Goal: Task Accomplishment & Management: Use online tool/utility

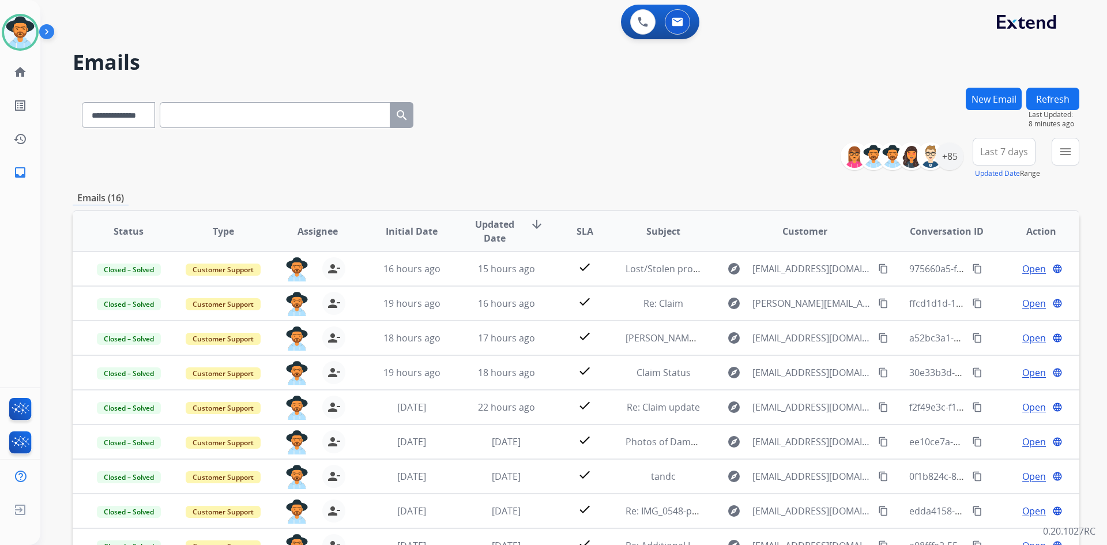
select select "**********"
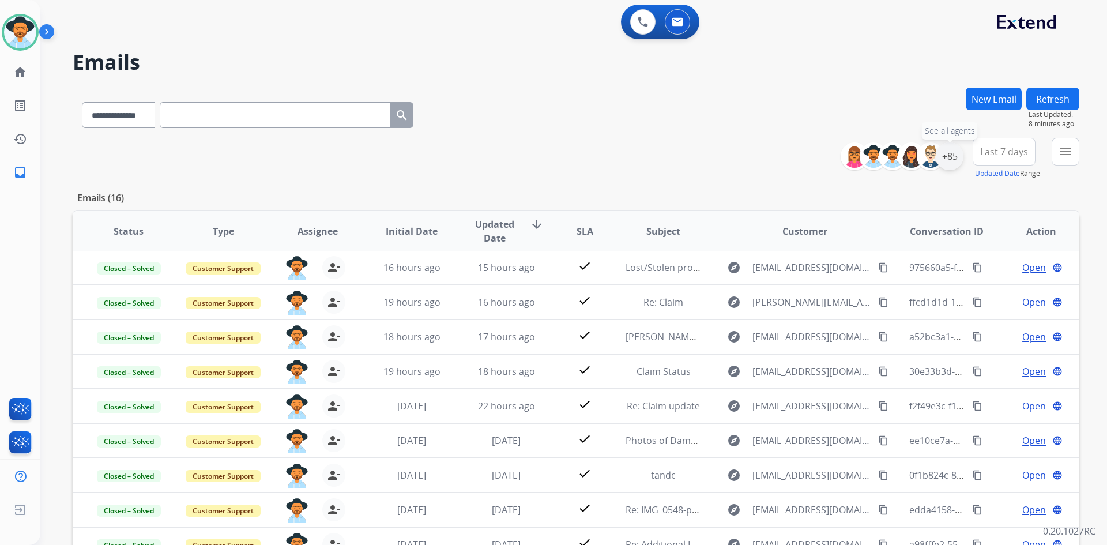
click at [951, 156] on div "+85" at bounding box center [950, 156] width 28 height 28
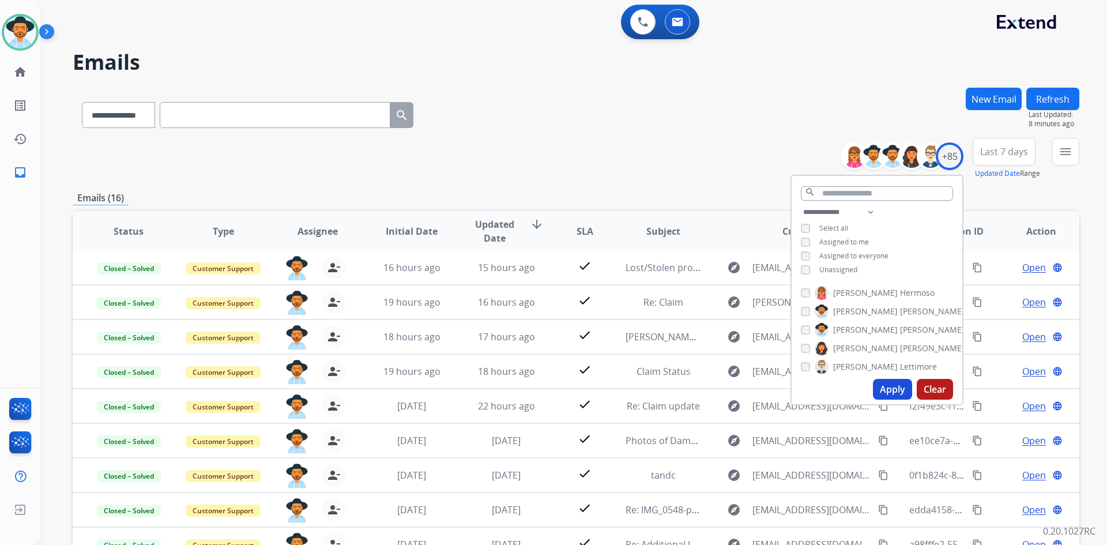
click at [887, 389] on button "Apply" at bounding box center [892, 389] width 39 height 21
click at [885, 387] on button "Apply" at bounding box center [892, 389] width 39 height 21
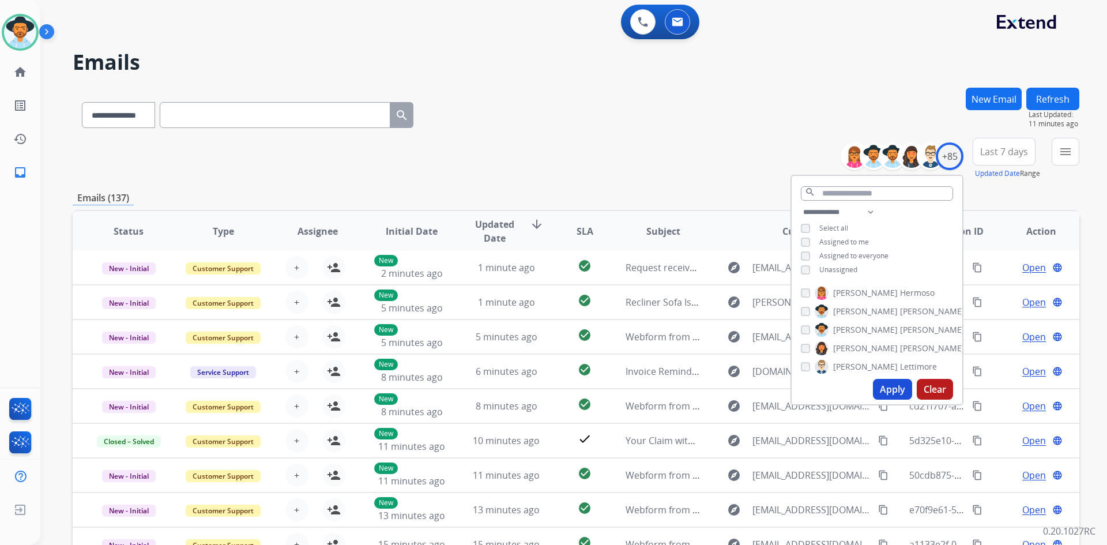
click at [888, 389] on button "Apply" at bounding box center [892, 389] width 39 height 21
click at [715, 180] on div "**********" at bounding box center [576, 372] width 1007 height 568
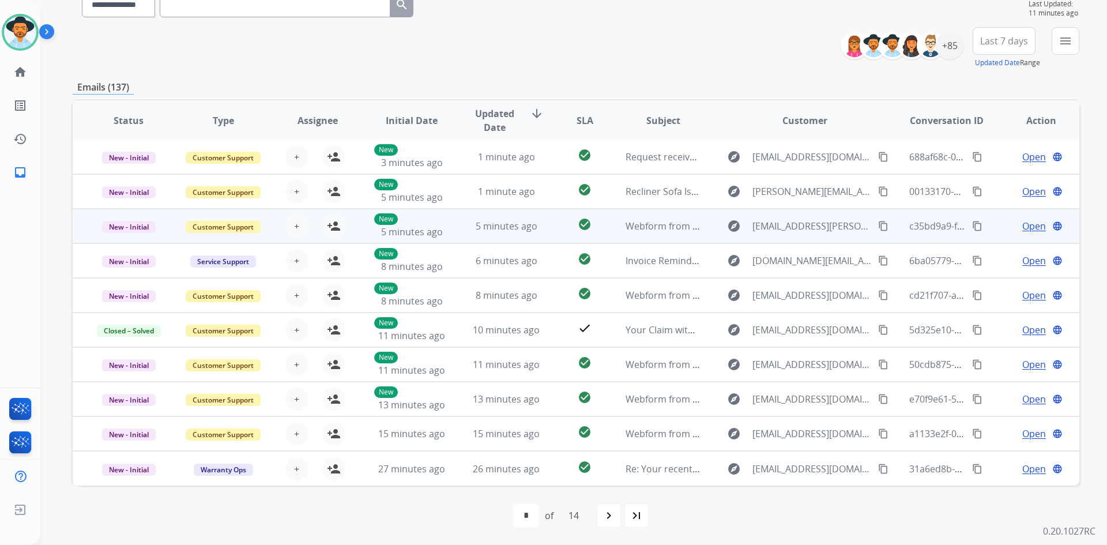
scroll to position [111, 0]
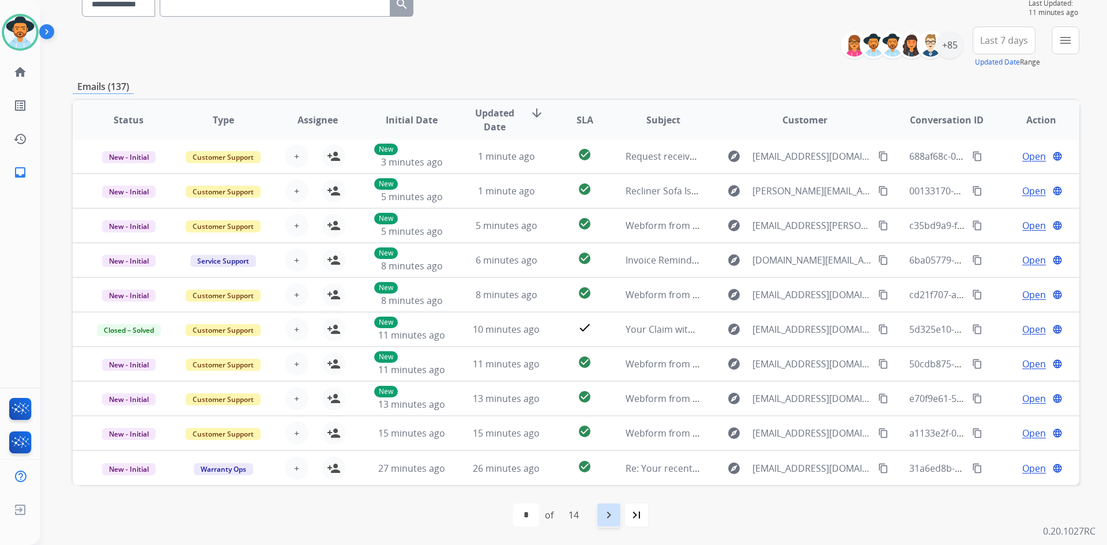
click at [612, 511] on mat-icon "navigate_next" at bounding box center [609, 515] width 14 height 14
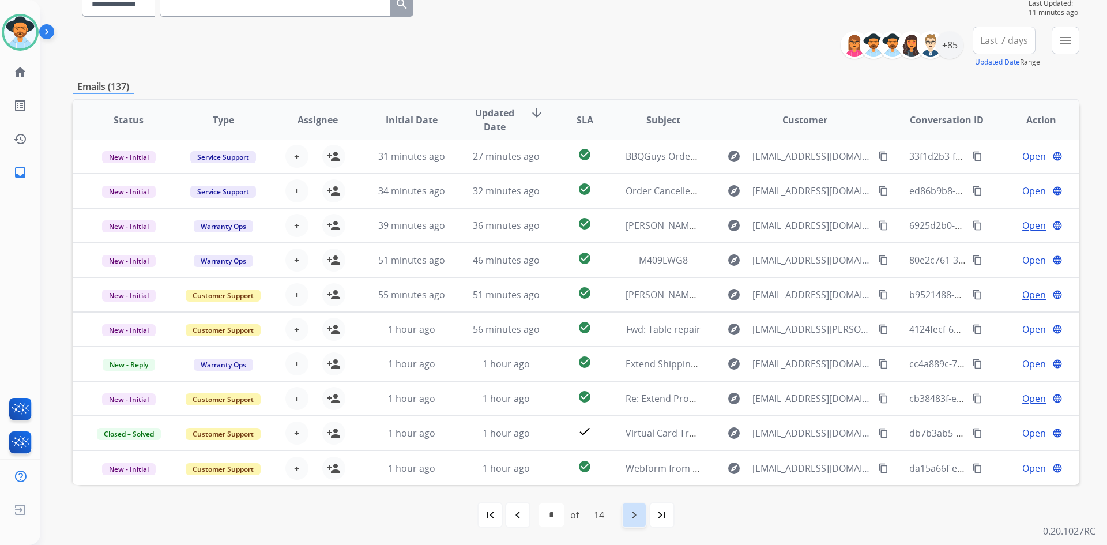
click at [631, 513] on mat-icon "navigate_next" at bounding box center [634, 515] width 14 height 14
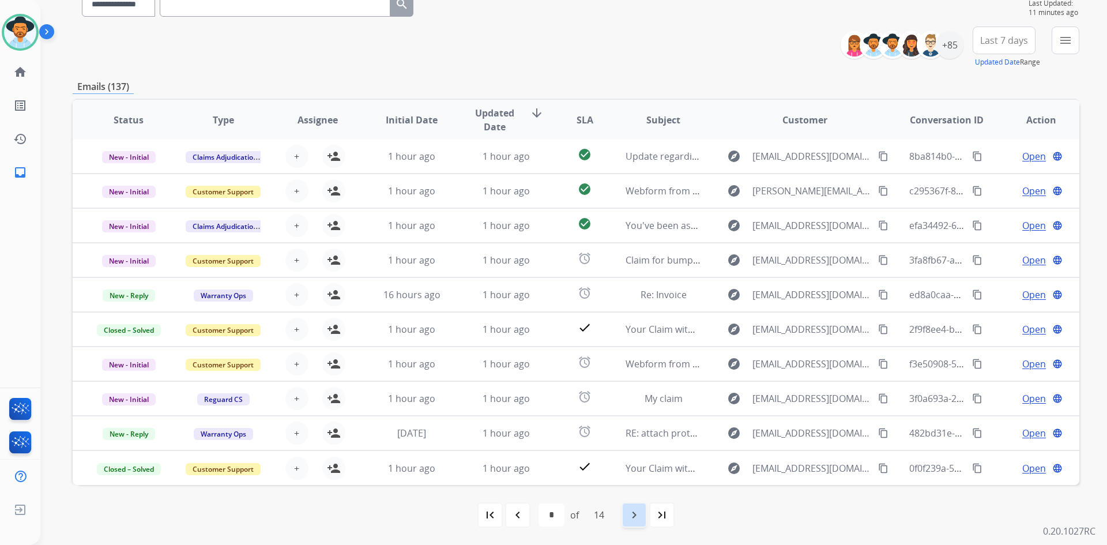
click at [634, 513] on mat-icon "navigate_next" at bounding box center [634, 515] width 14 height 14
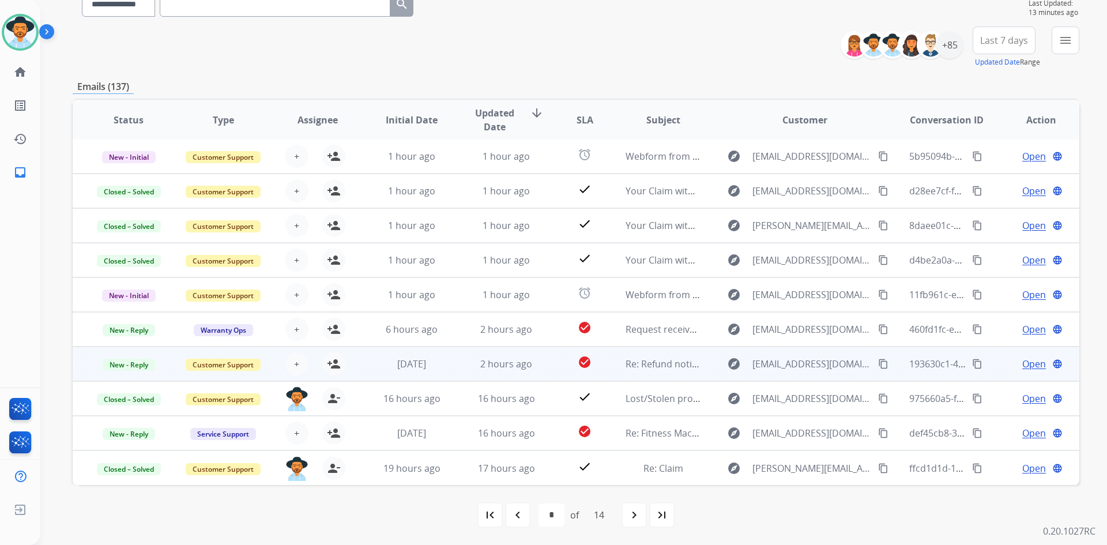
click at [1025, 365] on span "Open" at bounding box center [1034, 364] width 24 height 14
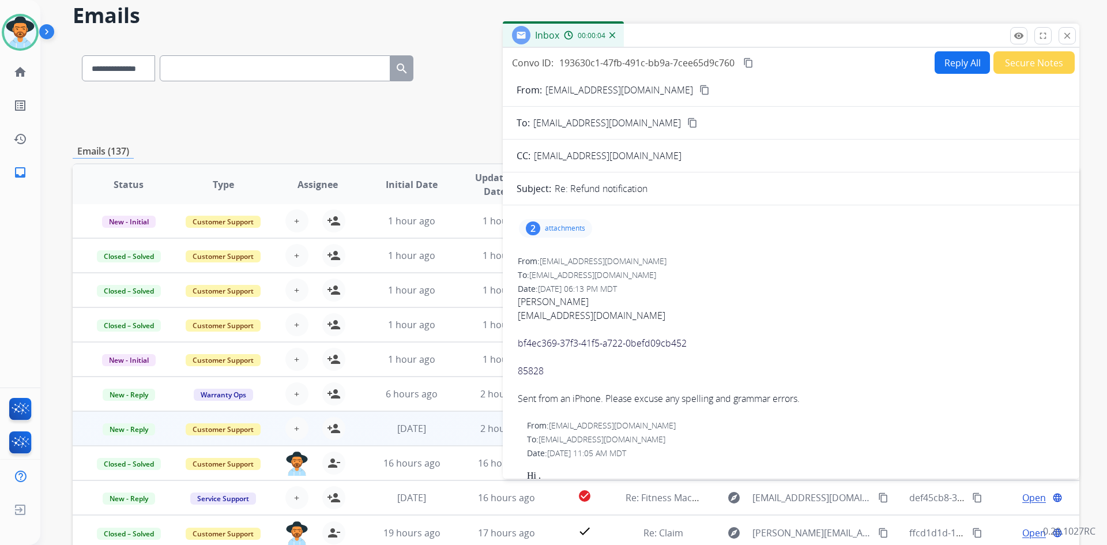
scroll to position [0, 0]
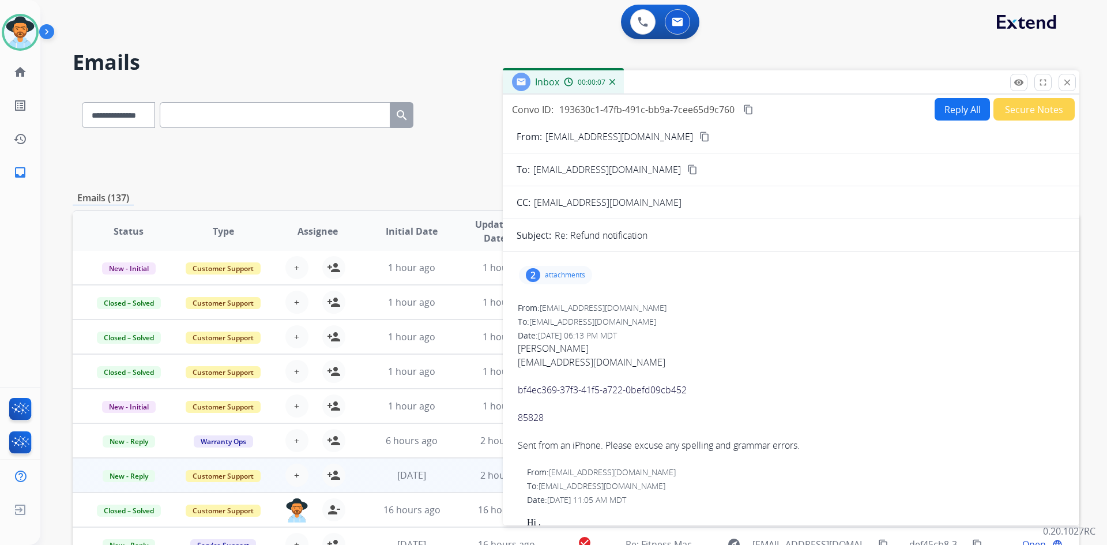
click at [699, 137] on mat-icon "content_copy" at bounding box center [704, 136] width 10 height 10
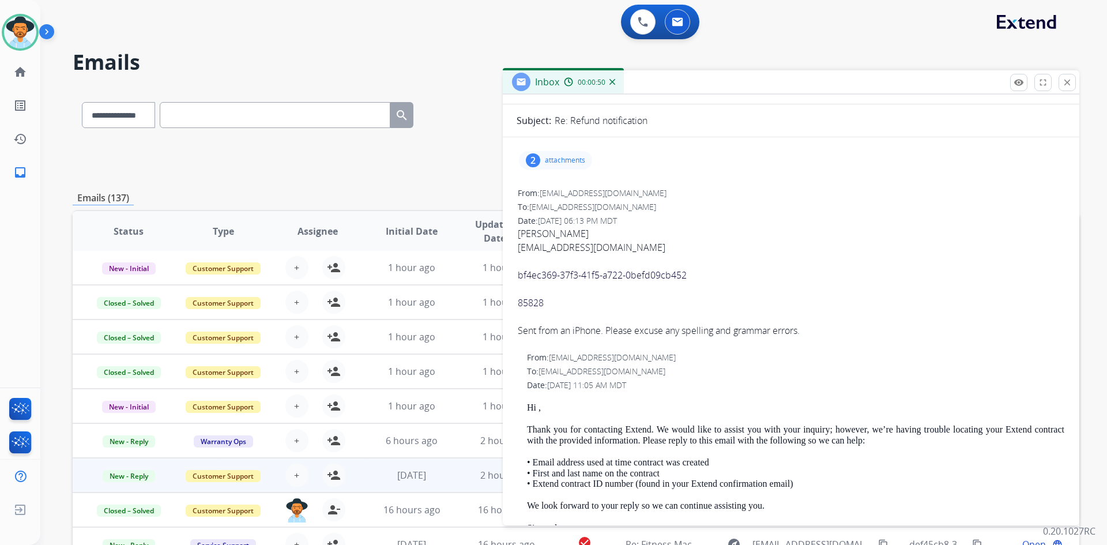
scroll to position [115, 0]
drag, startPoint x: 519, startPoint y: 273, endPoint x: 582, endPoint y: 300, distance: 68.4
click at [582, 300] on div "bf4ec369-37f3-41f5-a722-0befd09cb452 85828 Sent from an iPhone. Please excuse a…" at bounding box center [791, 295] width 547 height 83
copy div "bf4ec369-37f3-41f5-a722-0befd09cb452 85828"
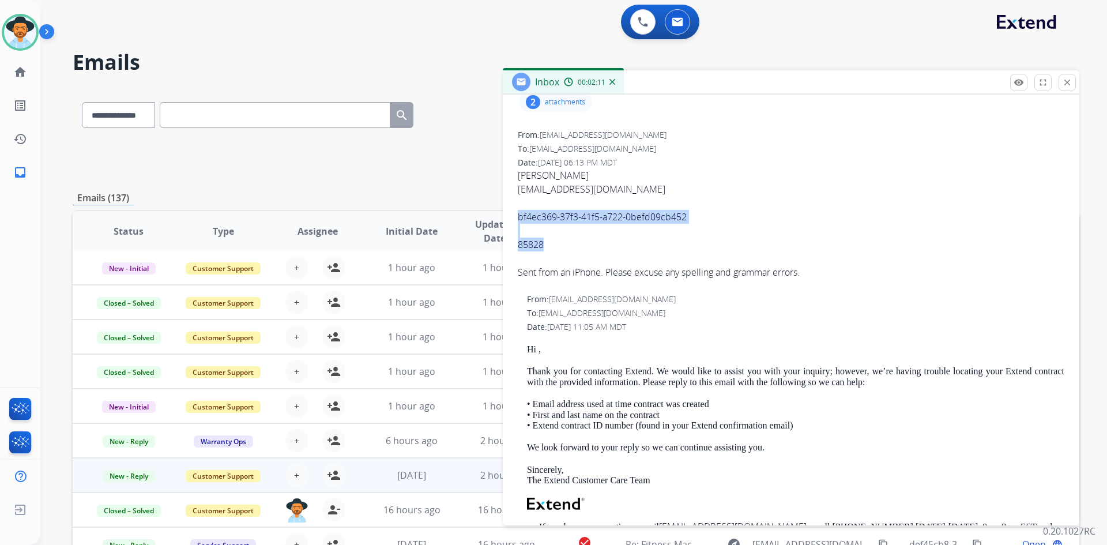
copy div "bf4ec369-37f3-41f5-a722-0befd09cb452 85828"
click at [712, 233] on p at bounding box center [791, 231] width 547 height 14
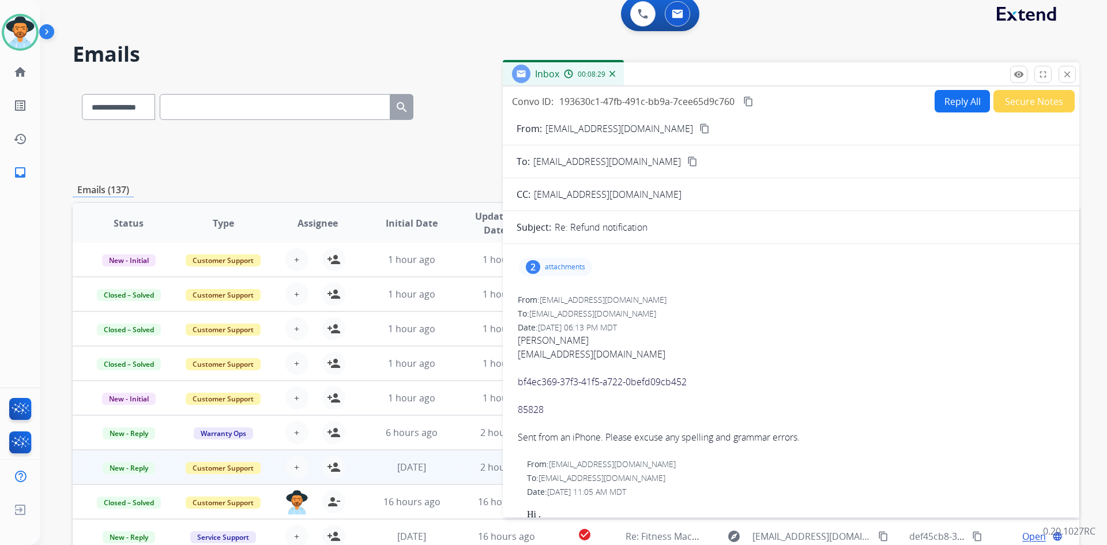
scroll to position [0, 0]
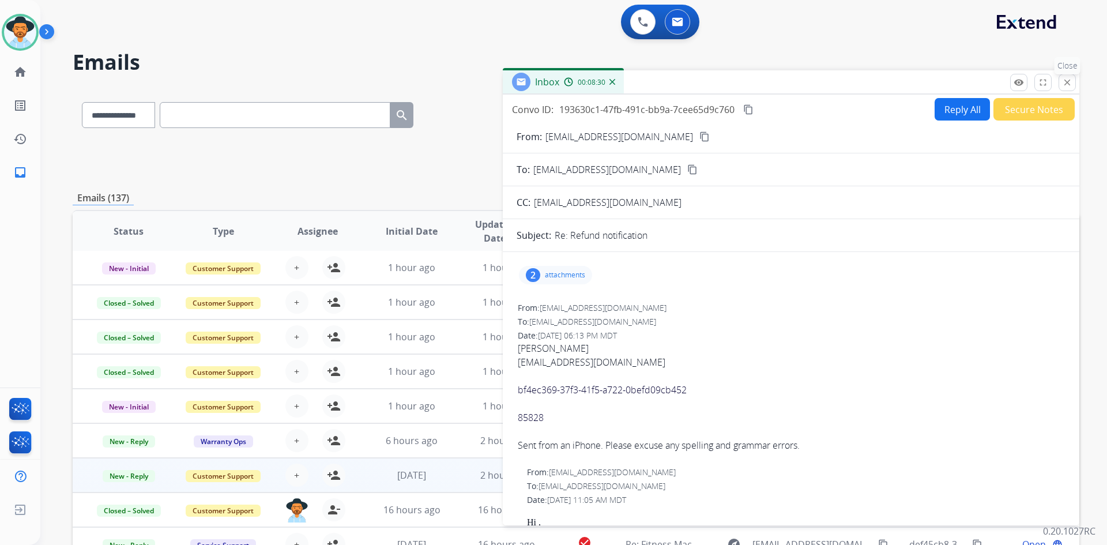
click at [1064, 83] on mat-icon "close" at bounding box center [1067, 82] width 10 height 10
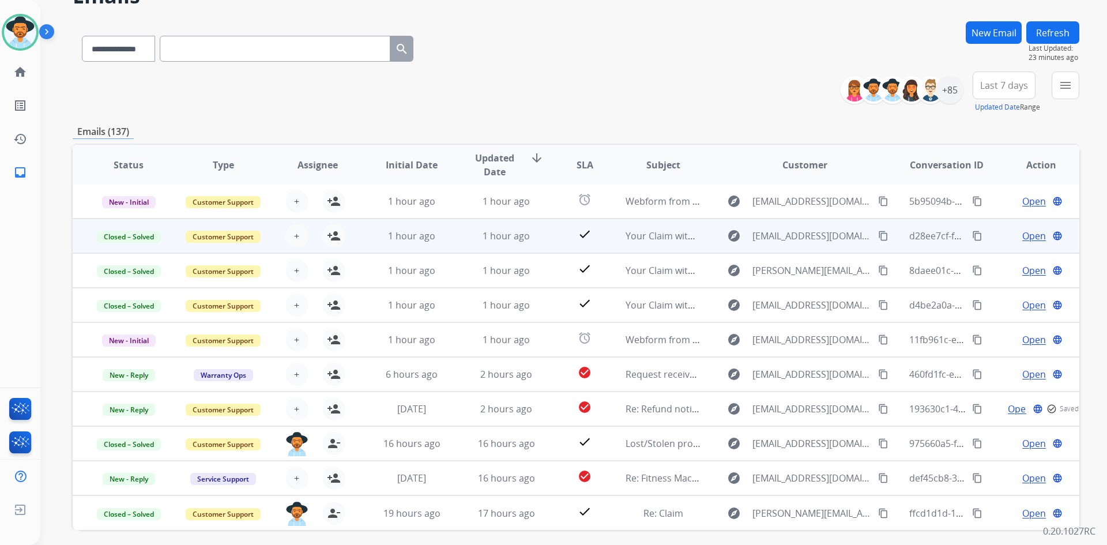
scroll to position [111, 0]
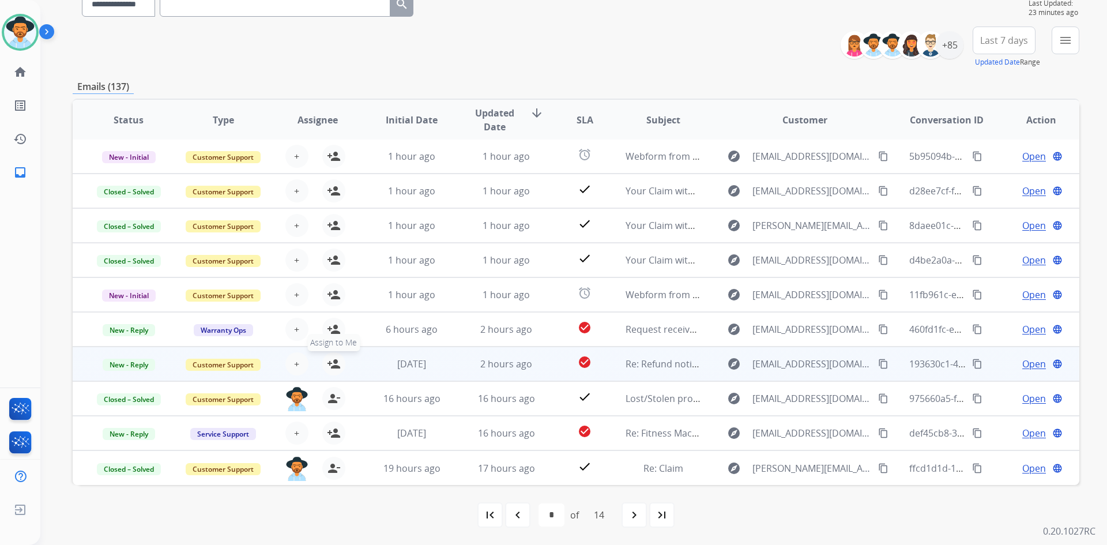
click at [333, 362] on mat-icon "person_add" at bounding box center [334, 364] width 14 height 14
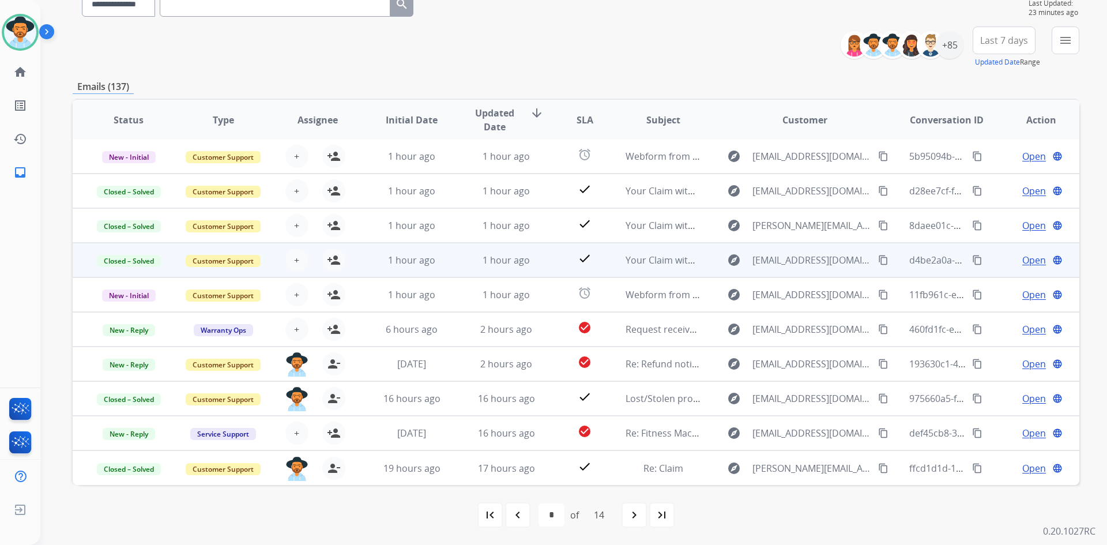
scroll to position [0, 0]
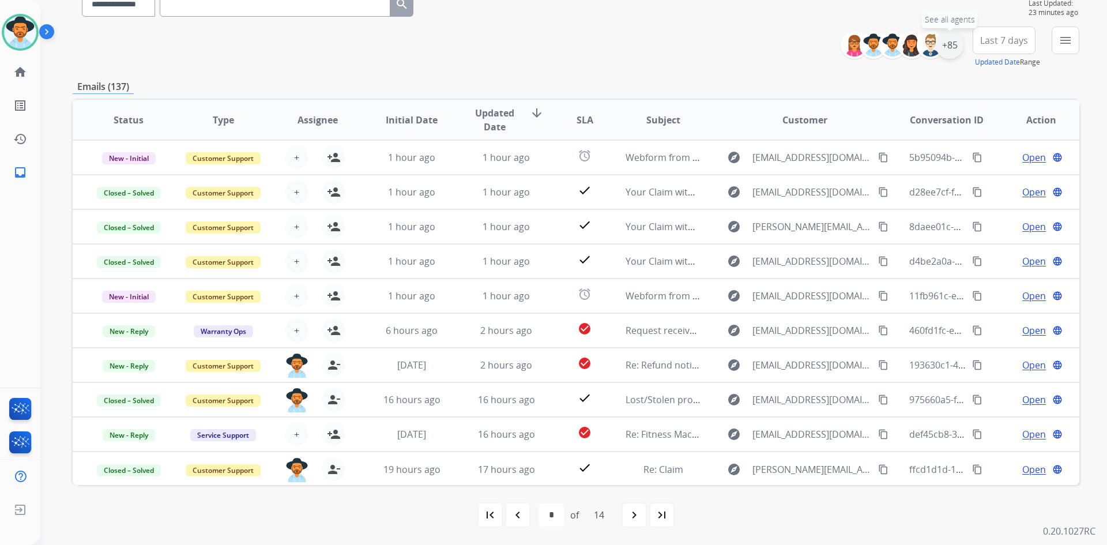
click at [952, 46] on div "+85" at bounding box center [950, 45] width 28 height 28
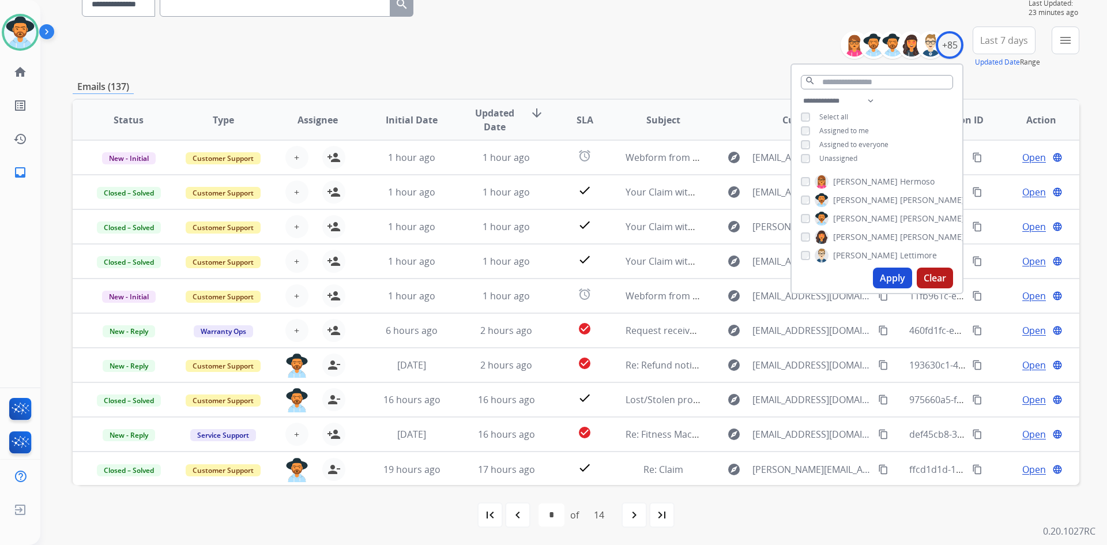
click at [886, 277] on button "Apply" at bounding box center [892, 278] width 39 height 21
select select "*"
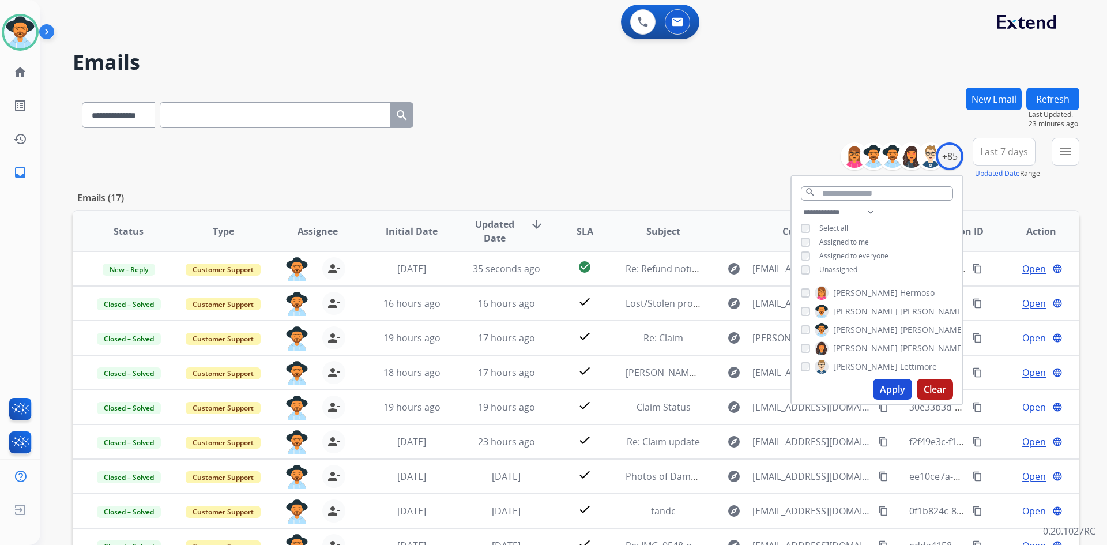
click at [719, 167] on div "**********" at bounding box center [576, 159] width 1007 height 42
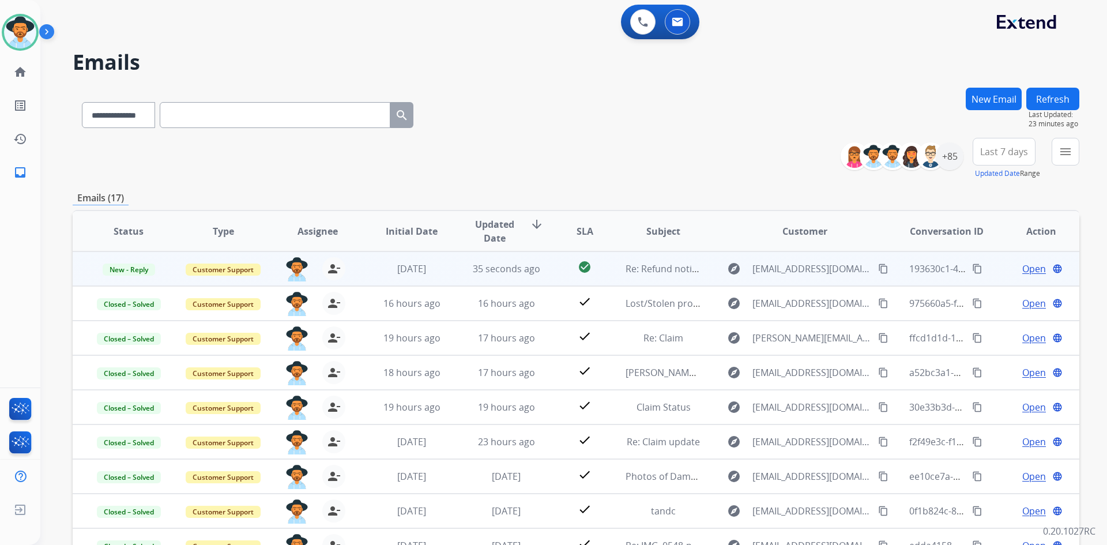
click at [1022, 268] on span "Open" at bounding box center [1034, 269] width 24 height 14
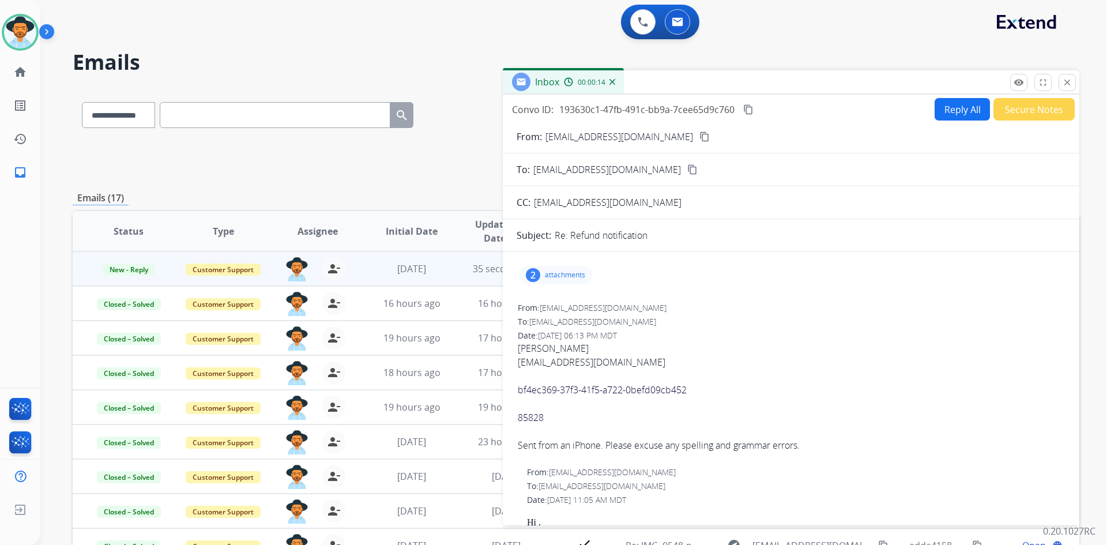
click at [530, 273] on div "2" at bounding box center [533, 275] width 14 height 14
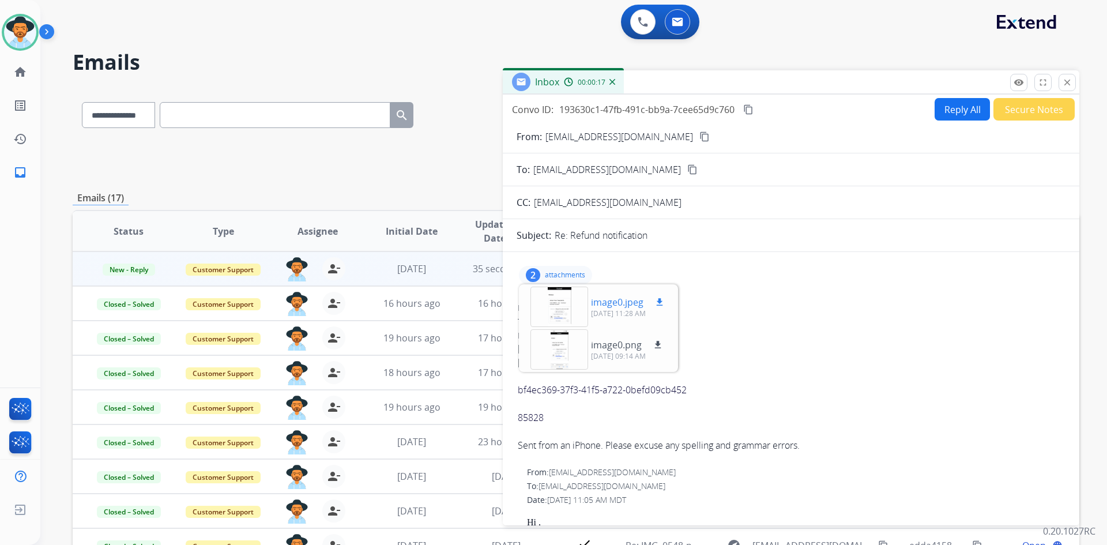
click at [558, 299] on div at bounding box center [559, 307] width 58 height 40
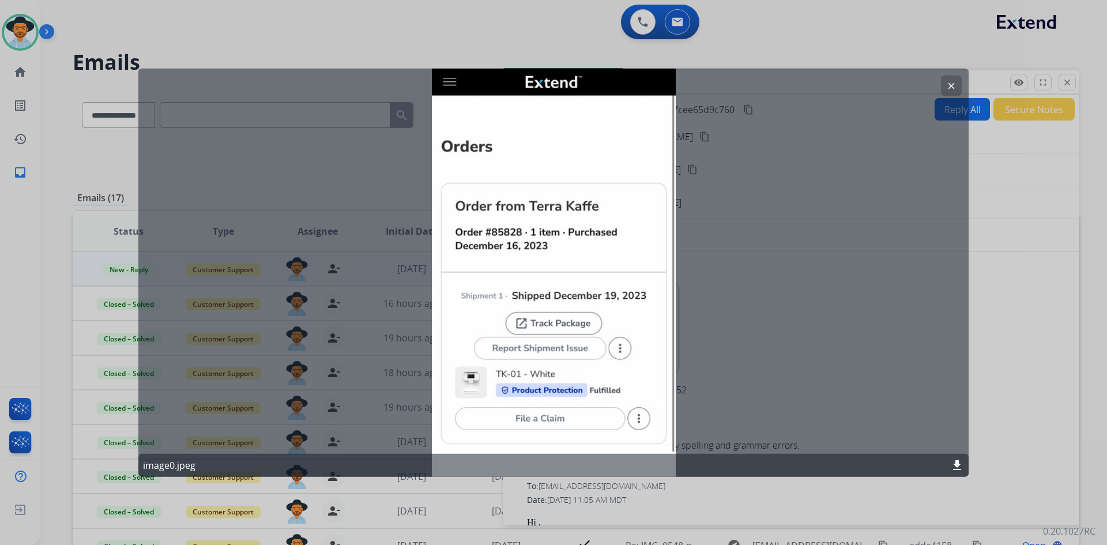
click at [951, 82] on mat-icon "clear" at bounding box center [951, 85] width 10 height 10
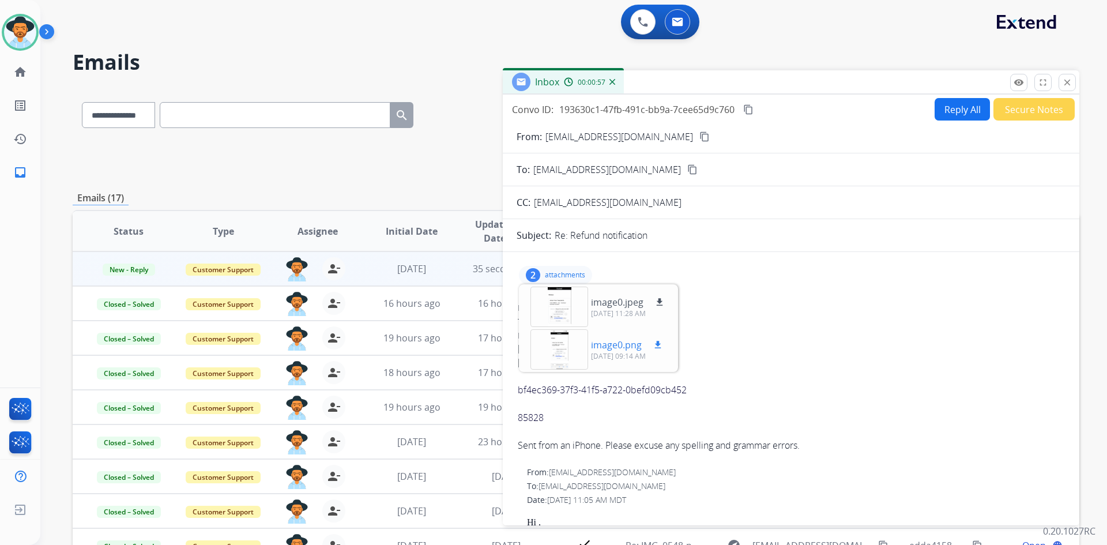
click at [557, 349] on div at bounding box center [559, 349] width 58 height 40
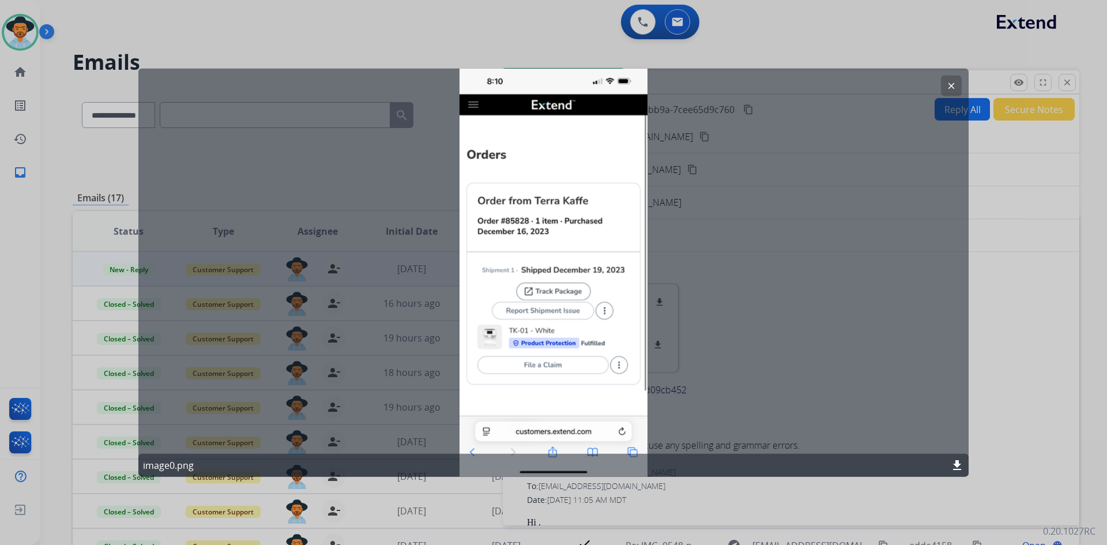
click at [950, 84] on mat-icon "clear" at bounding box center [951, 85] width 10 height 10
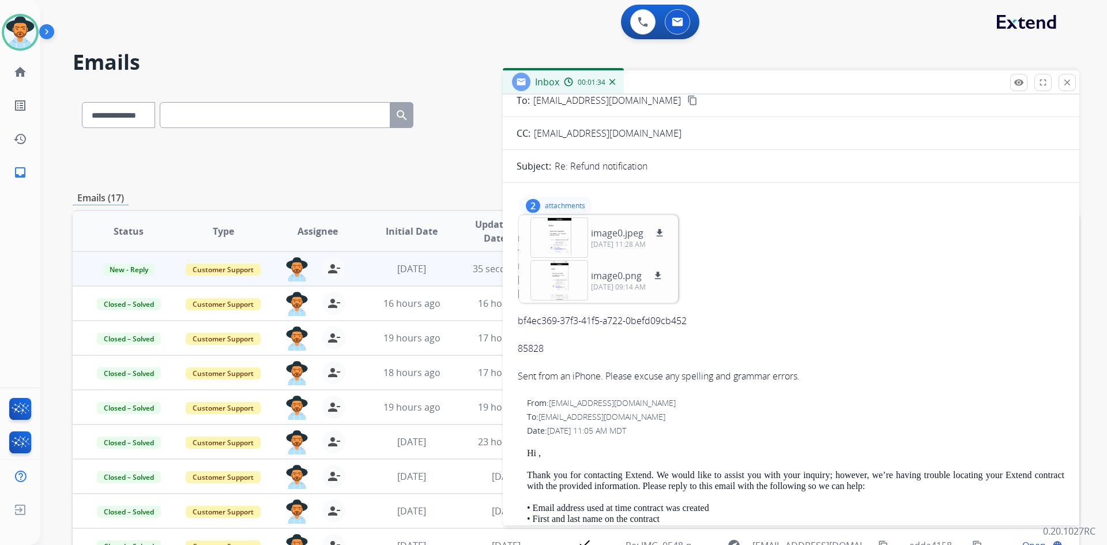
scroll to position [115, 0]
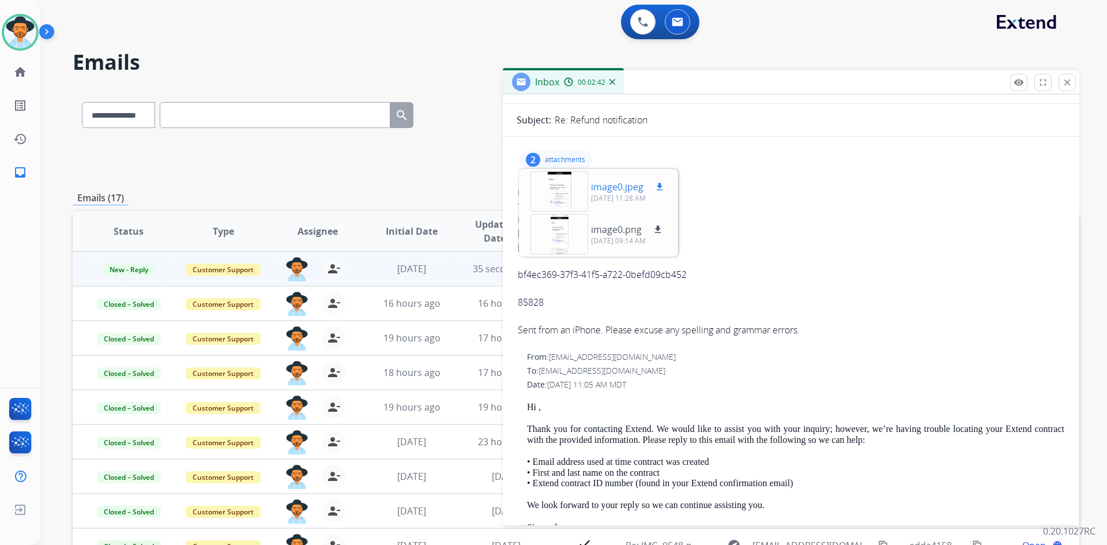
click at [555, 194] on div at bounding box center [559, 191] width 58 height 40
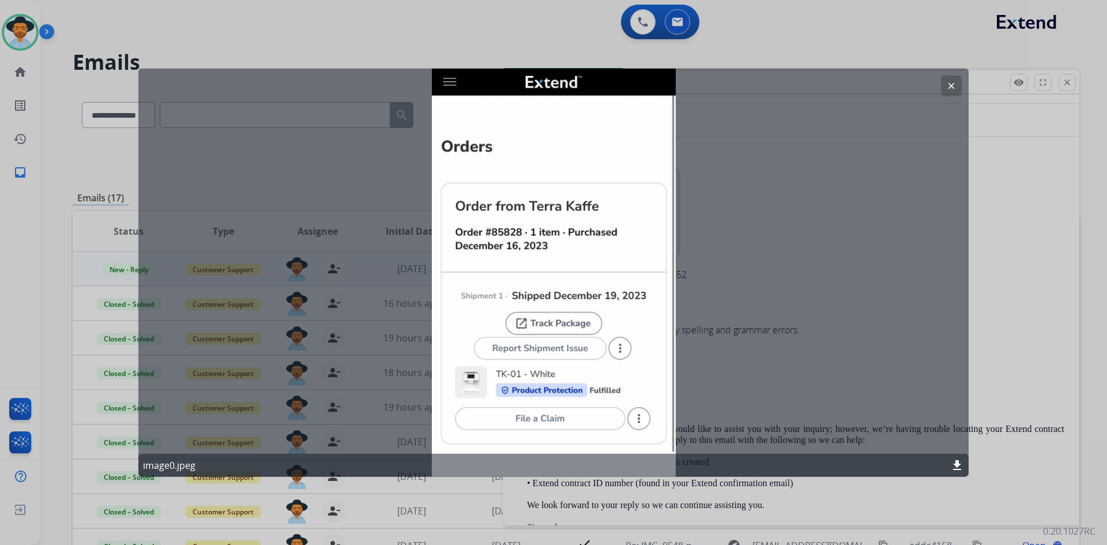
click at [952, 84] on mat-icon "clear" at bounding box center [951, 85] width 10 height 10
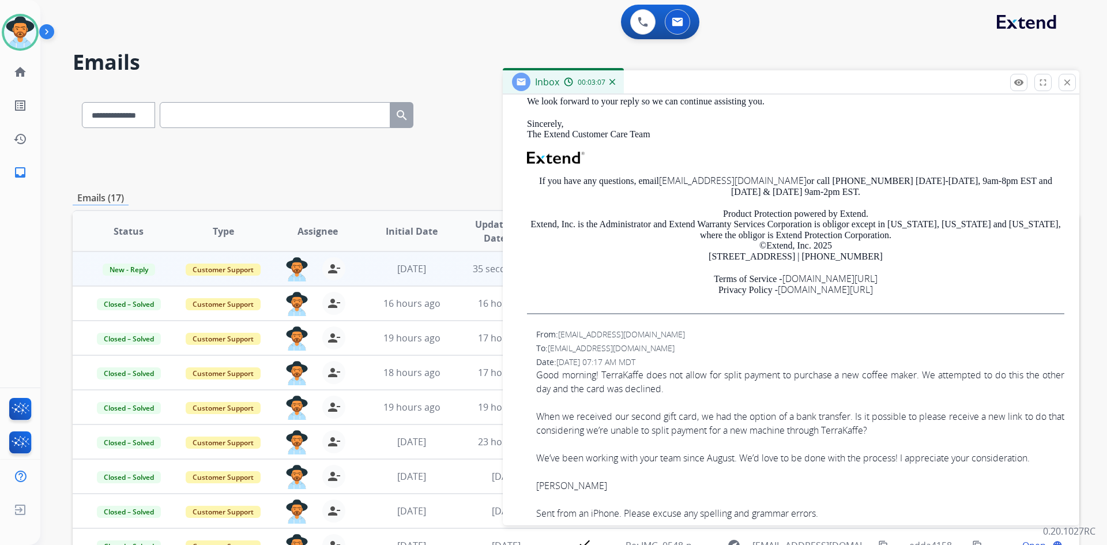
scroll to position [577, 0]
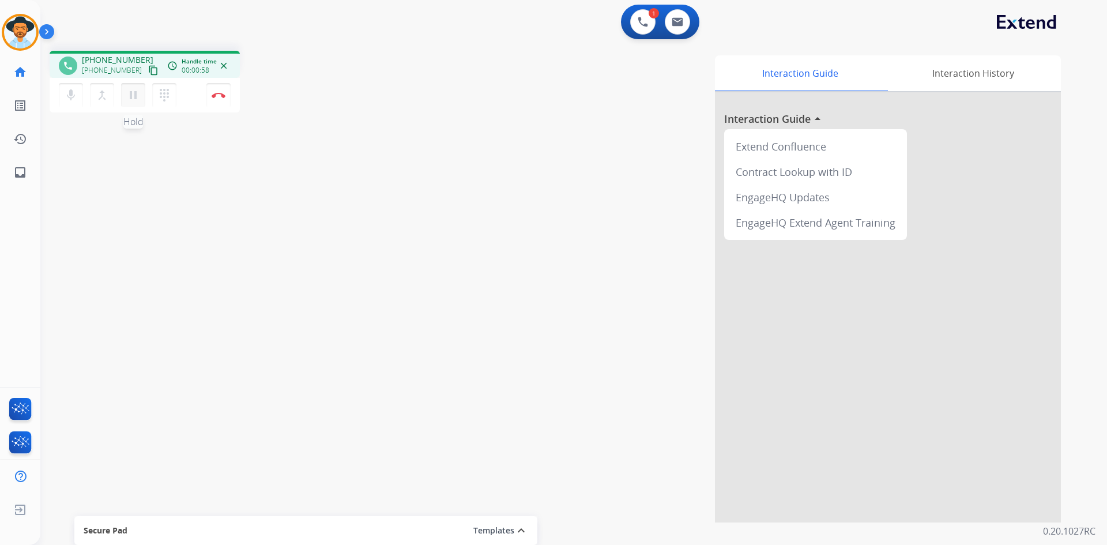
click at [133, 93] on mat-icon "pause" at bounding box center [133, 95] width 14 height 14
click at [163, 97] on mat-icon "dialpad" at bounding box center [164, 95] width 14 height 14
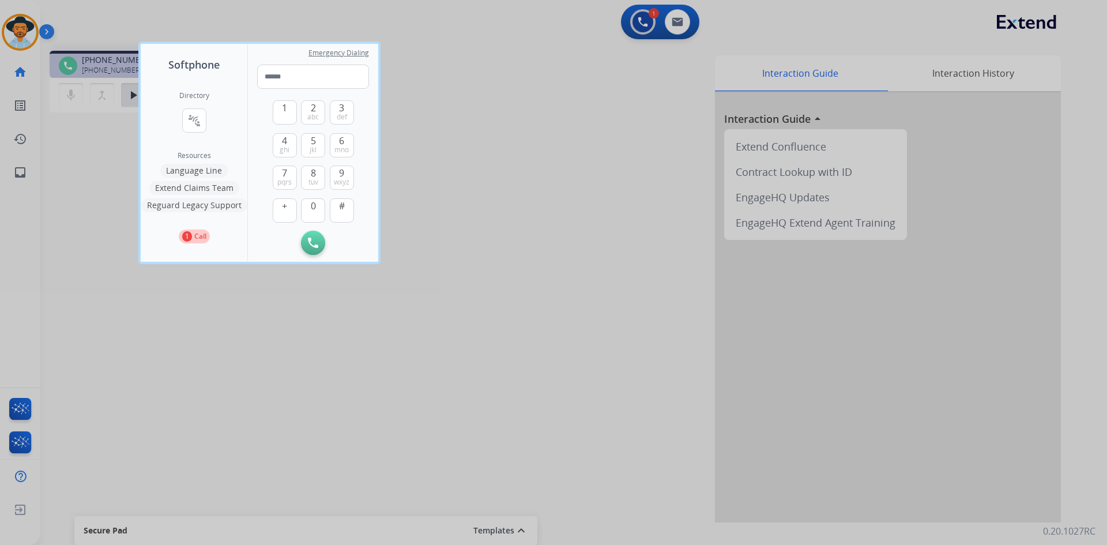
click at [64, 161] on div at bounding box center [553, 272] width 1107 height 545
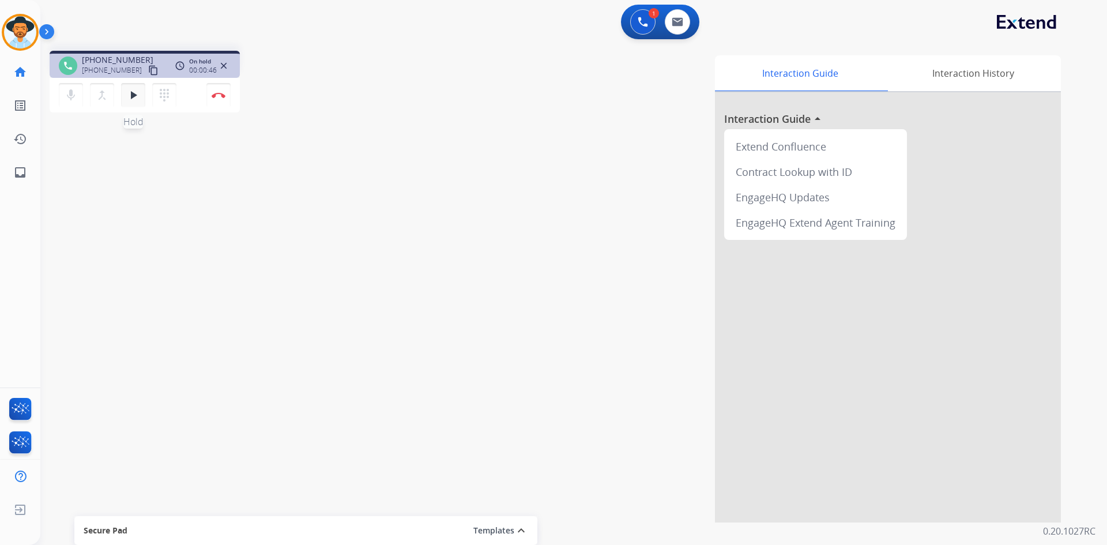
click at [127, 99] on mat-icon "play_arrow" at bounding box center [133, 95] width 14 height 14
click at [163, 93] on mat-icon "dialpad" at bounding box center [164, 95] width 14 height 14
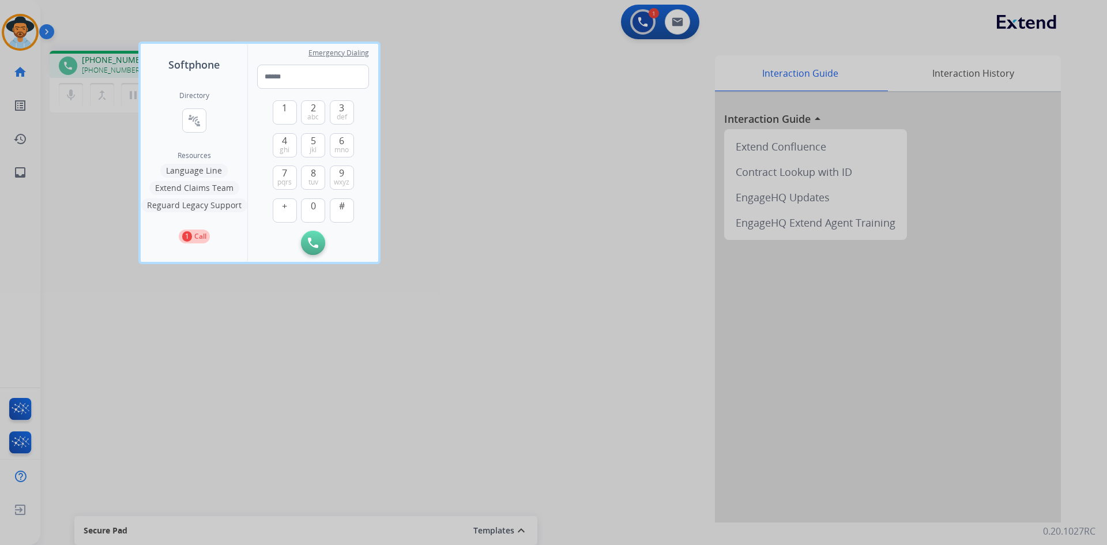
click at [192, 168] on button "Language Line" at bounding box center [193, 171] width 67 height 14
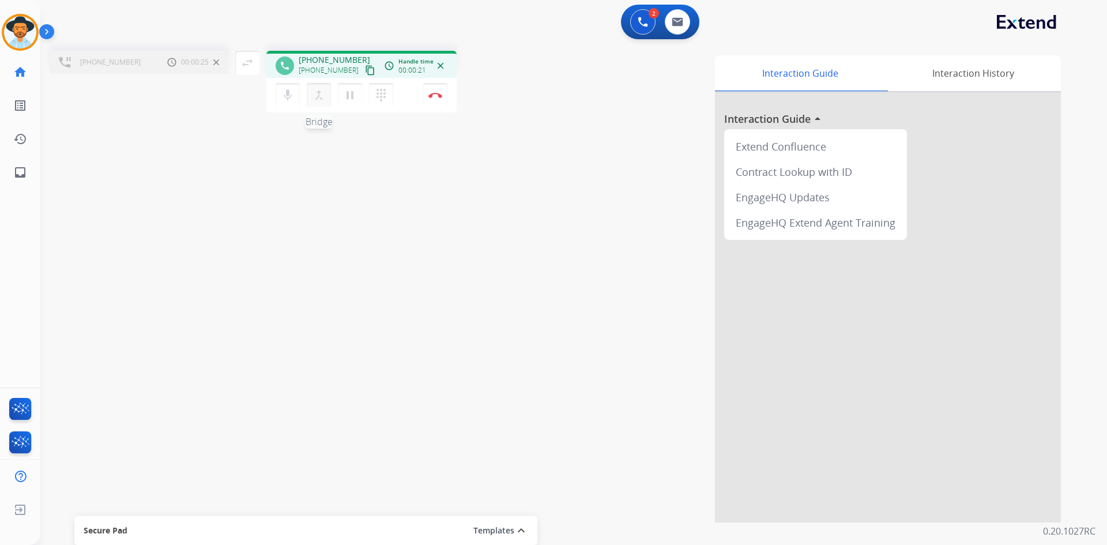
click at [325, 95] on mat-icon "merge_type" at bounding box center [319, 95] width 14 height 14
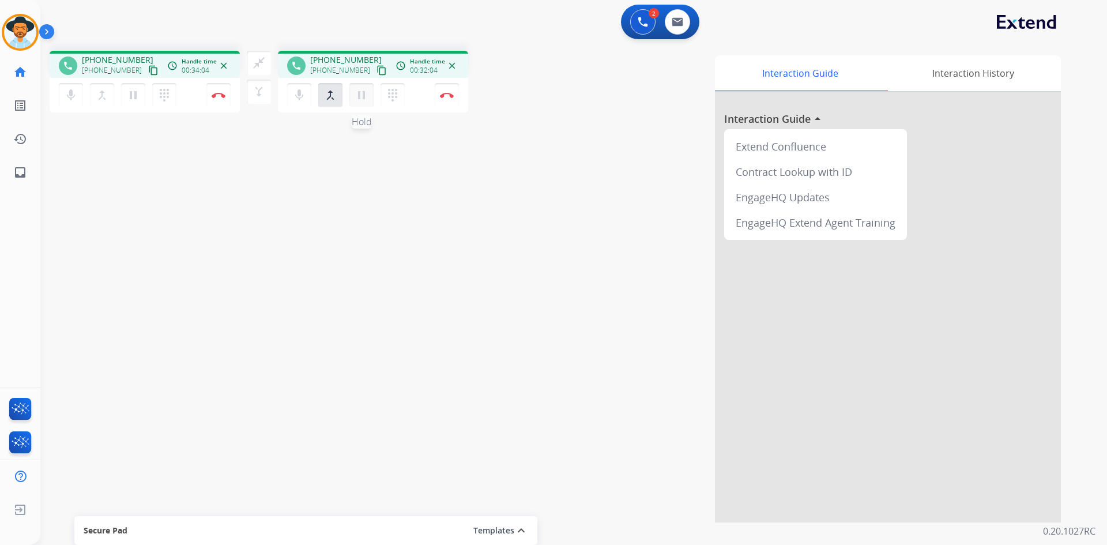
click at [363, 92] on mat-icon "pause" at bounding box center [362, 95] width 14 height 14
